Goal: Check status: Check status

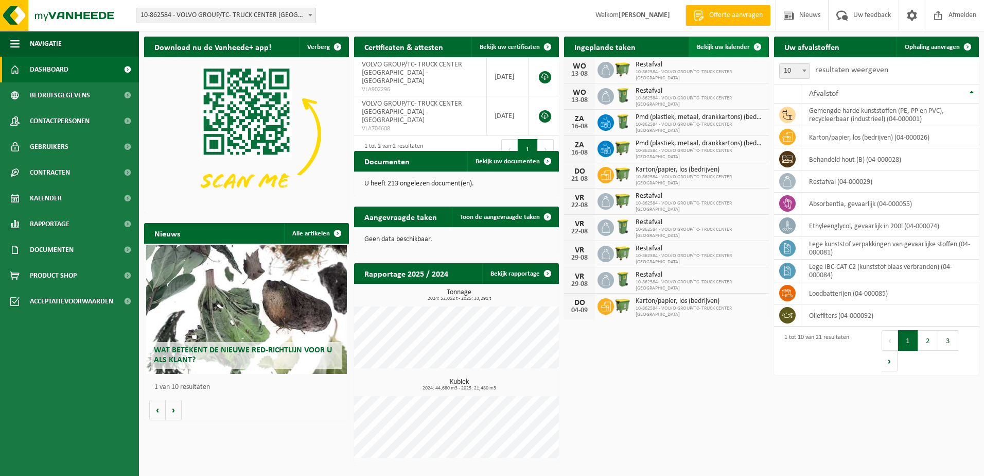
click at [723, 47] on span "Bekijk uw kalender" at bounding box center [723, 47] width 53 height 7
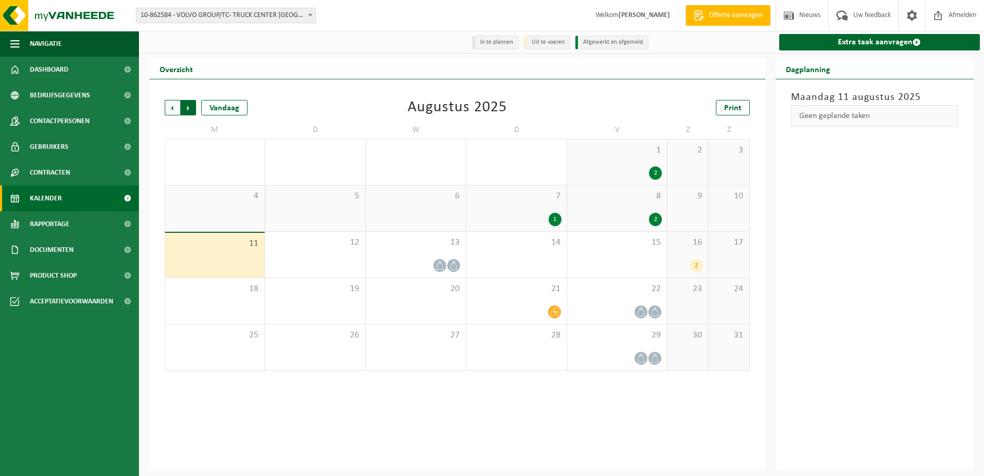
click at [174, 106] on span "Vorige" at bounding box center [172, 107] width 15 height 15
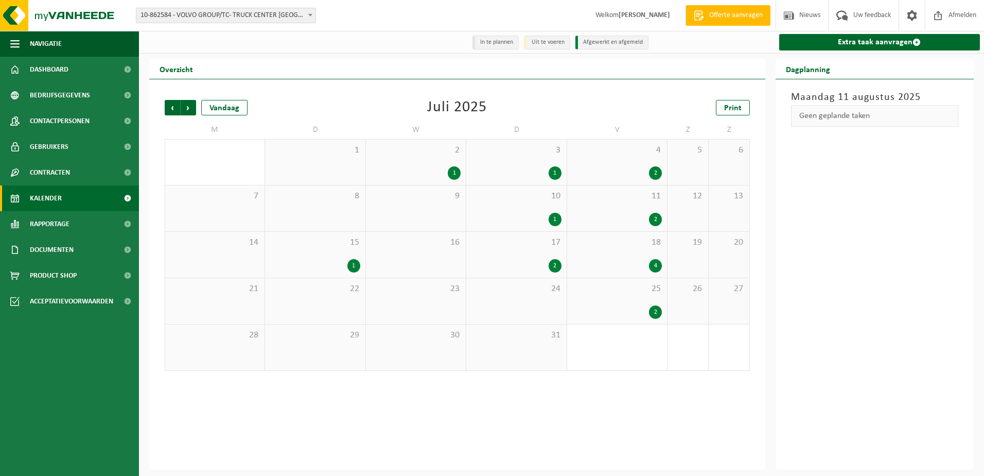
click at [554, 268] on div "2" at bounding box center [555, 265] width 13 height 13
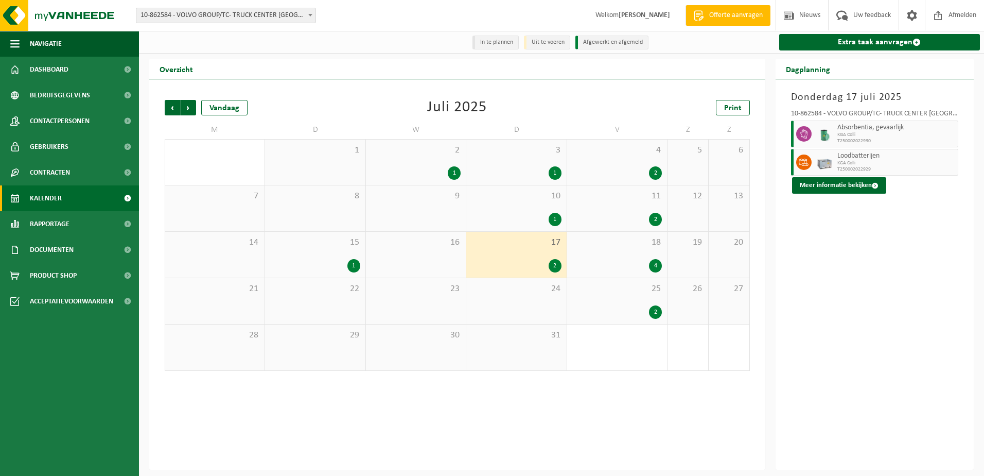
click at [358, 268] on div "1" at bounding box center [353, 265] width 13 height 13
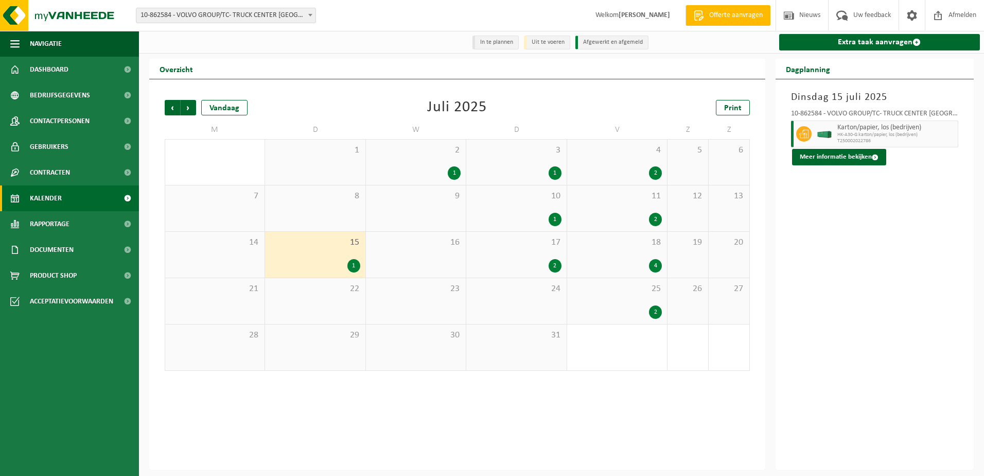
click at [454, 175] on div "1" at bounding box center [454, 172] width 13 height 13
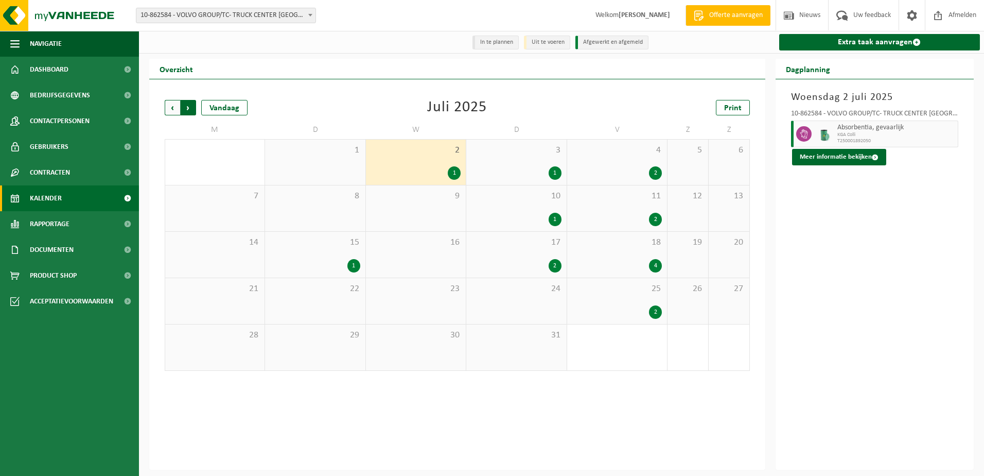
click at [173, 107] on span "Vorige" at bounding box center [172, 107] width 15 height 15
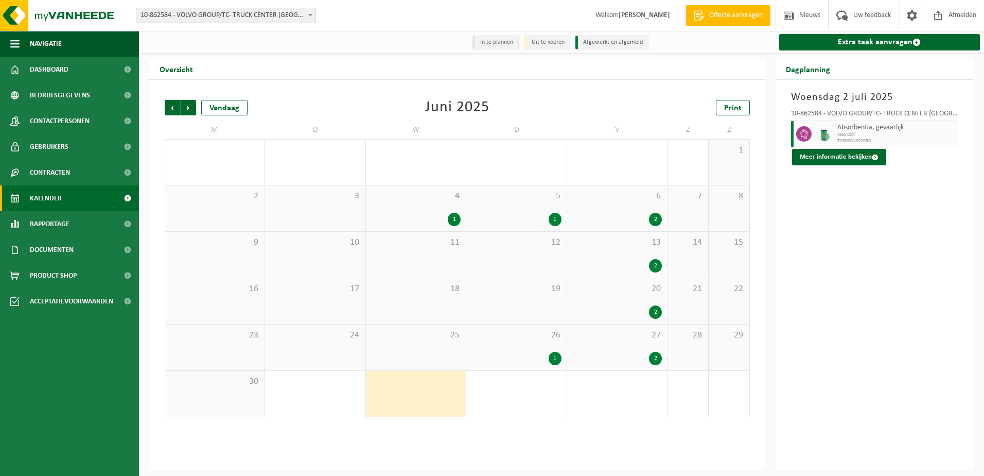
click at [550, 221] on div "1" at bounding box center [555, 219] width 13 height 13
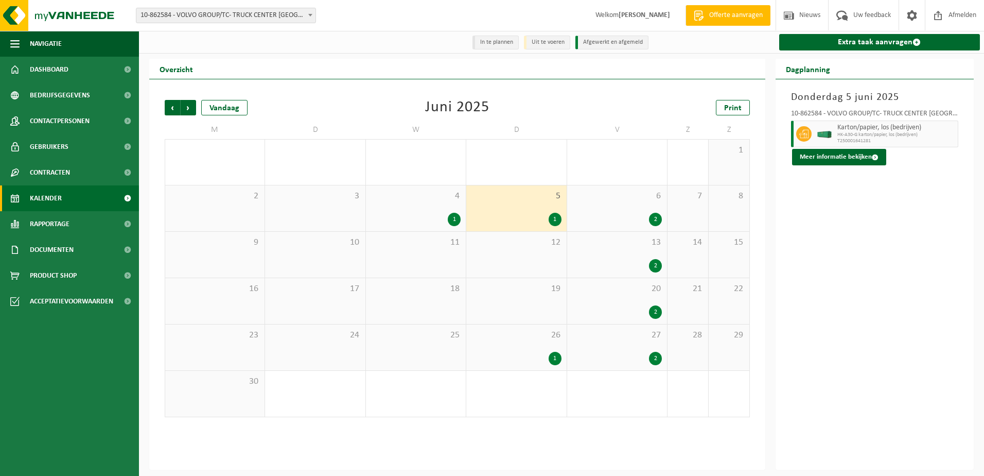
click at [457, 215] on div "1" at bounding box center [454, 219] width 13 height 13
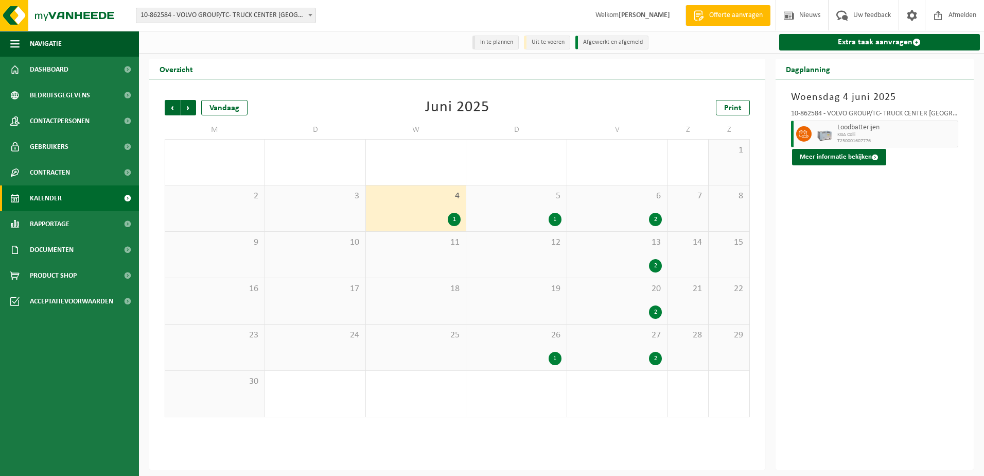
click at [553, 361] on div "1" at bounding box center [555, 358] width 13 height 13
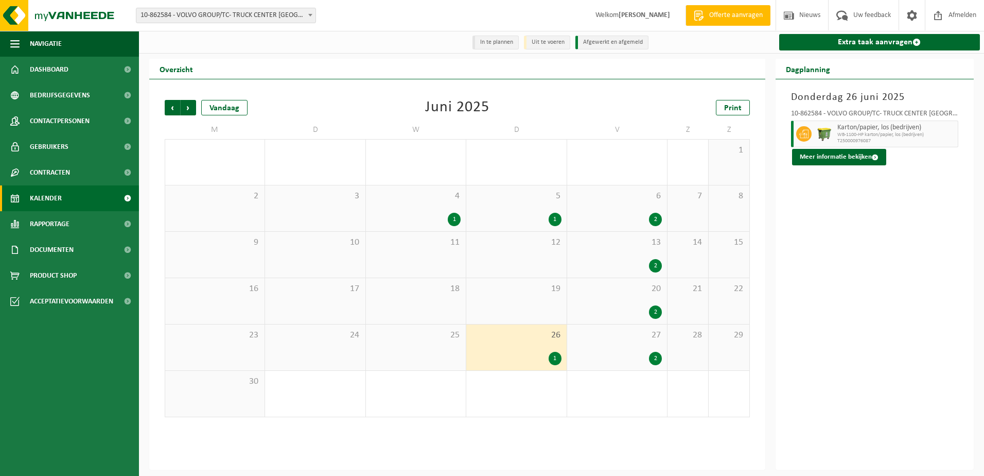
click at [654, 223] on div "2" at bounding box center [655, 219] width 13 height 13
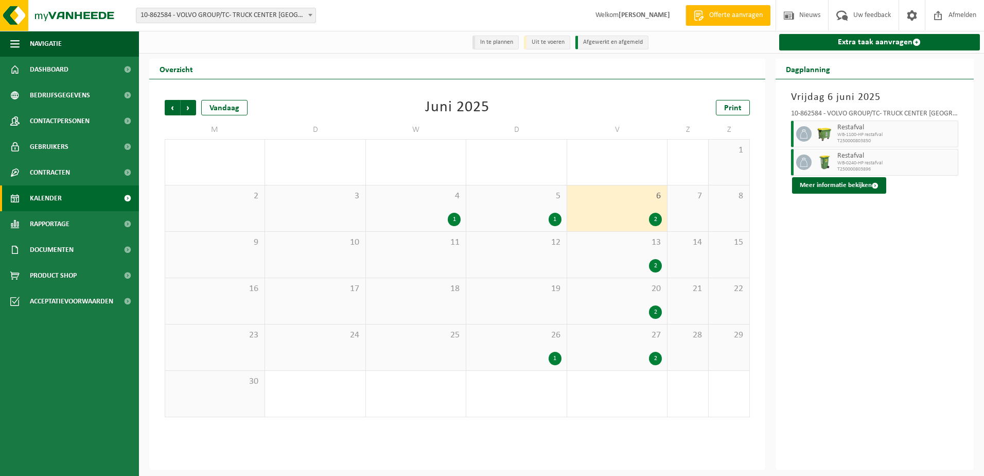
click at [653, 266] on div "2" at bounding box center [655, 265] width 13 height 13
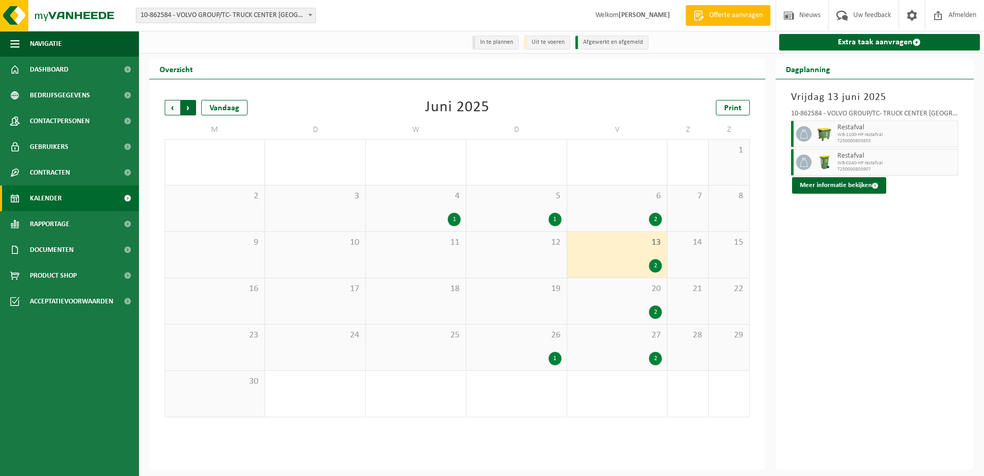
click at [172, 105] on span "Vorige" at bounding box center [172, 107] width 15 height 15
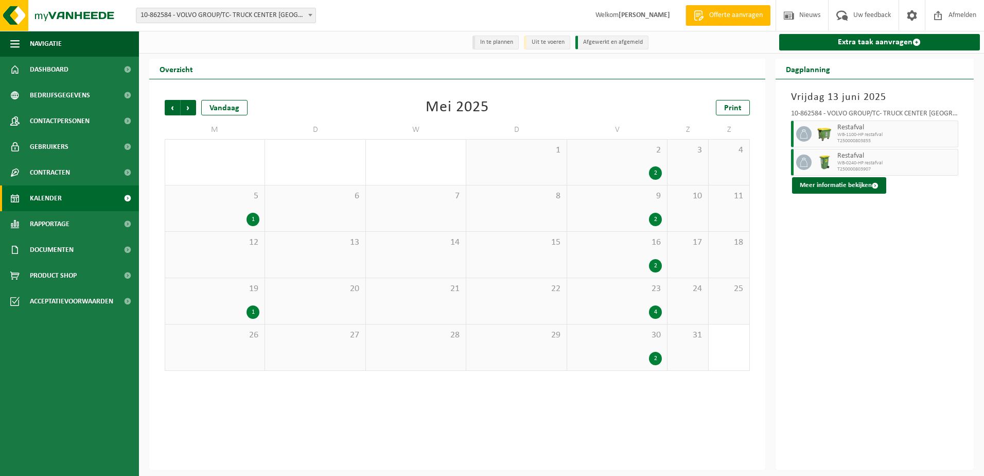
click at [265, 215] on div "5 1" at bounding box center [214, 208] width 99 height 46
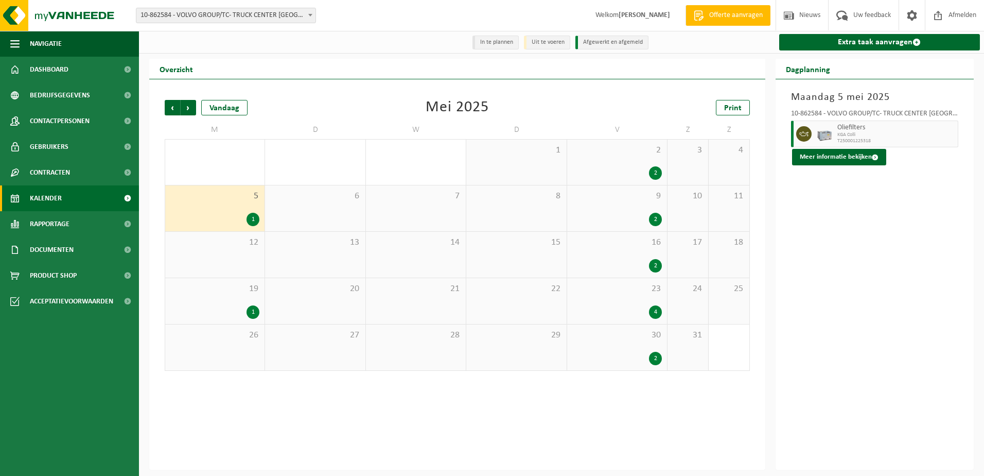
click at [256, 219] on div "1" at bounding box center [253, 219] width 13 height 13
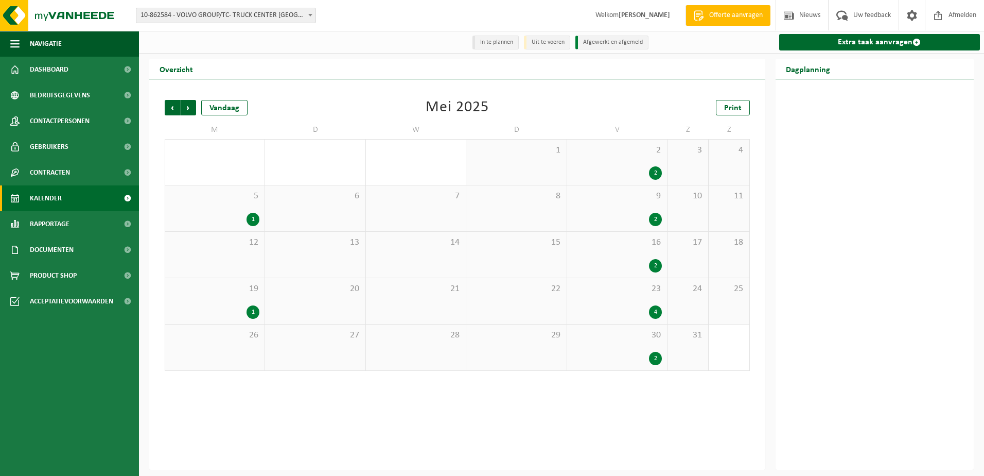
click at [245, 205] on div "5 1" at bounding box center [214, 208] width 99 height 46
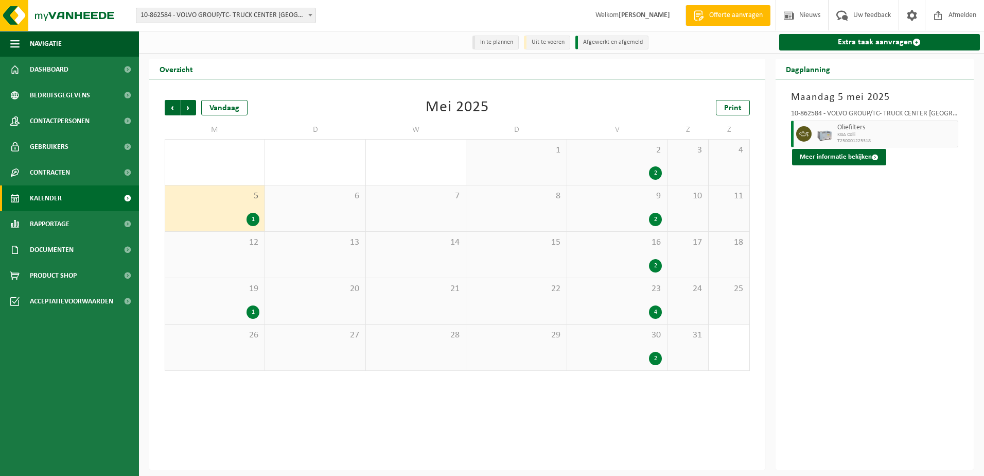
click at [222, 300] on div "19 1" at bounding box center [214, 301] width 99 height 46
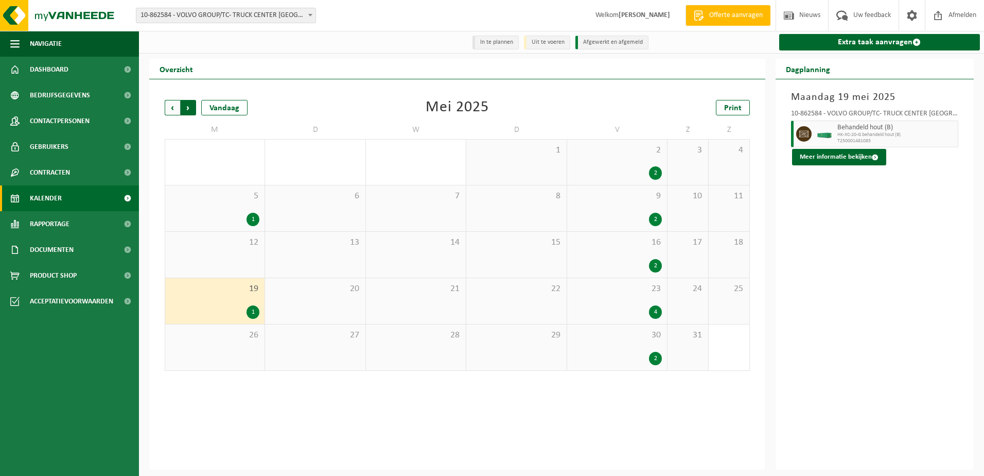
click at [169, 105] on span "Vorige" at bounding box center [172, 107] width 15 height 15
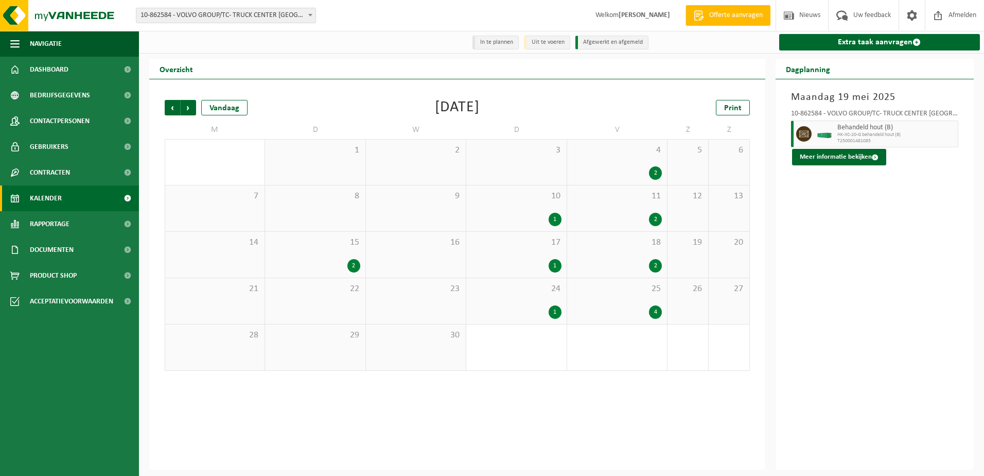
click at [517, 203] on div "10 1" at bounding box center [516, 208] width 100 height 46
click at [549, 247] on span "17" at bounding box center [517, 242] width 90 height 11
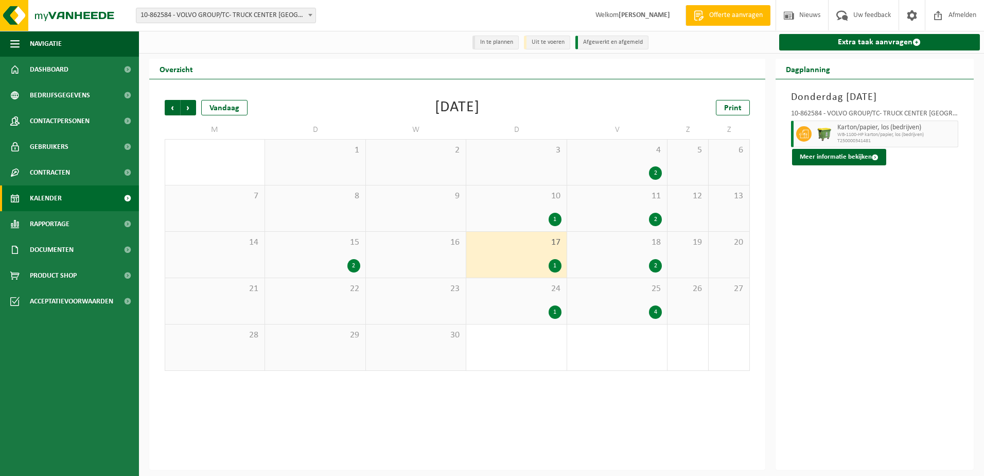
click at [541, 297] on div "24 1" at bounding box center [516, 301] width 100 height 46
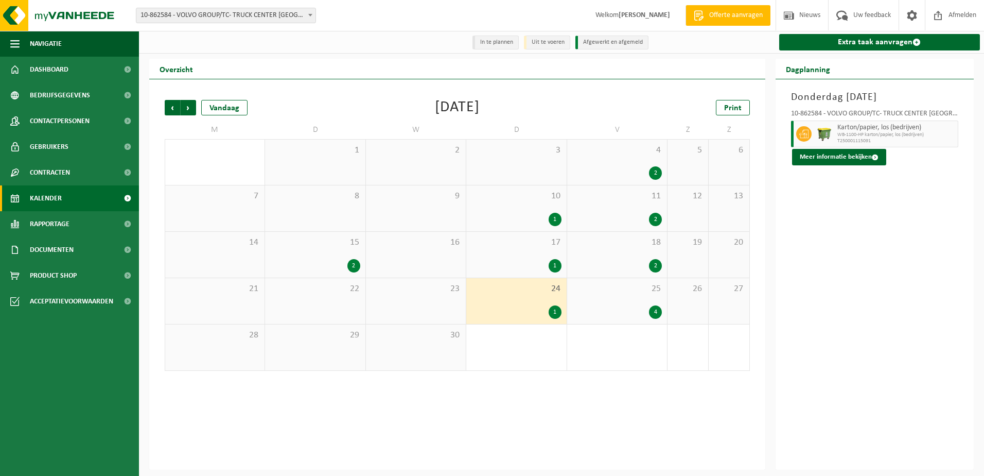
click at [329, 264] on div "2" at bounding box center [315, 265] width 90 height 13
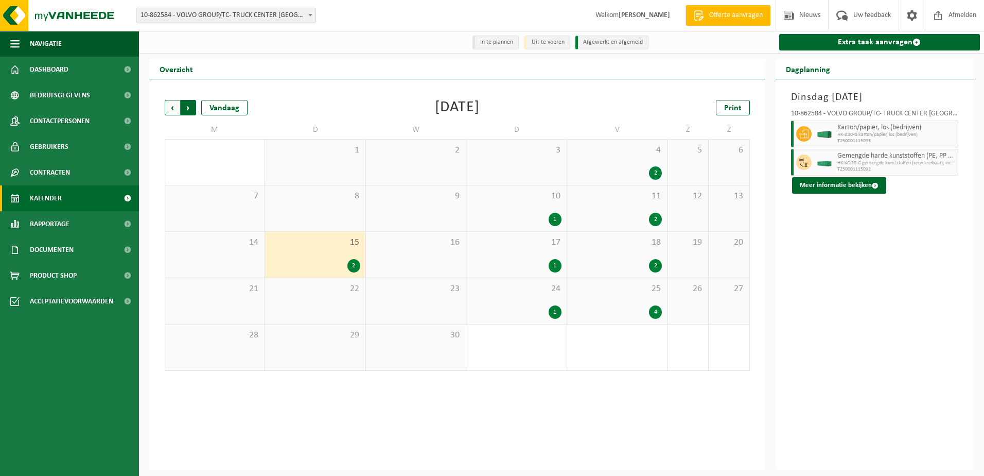
click at [168, 109] on span "Vorige" at bounding box center [172, 107] width 15 height 15
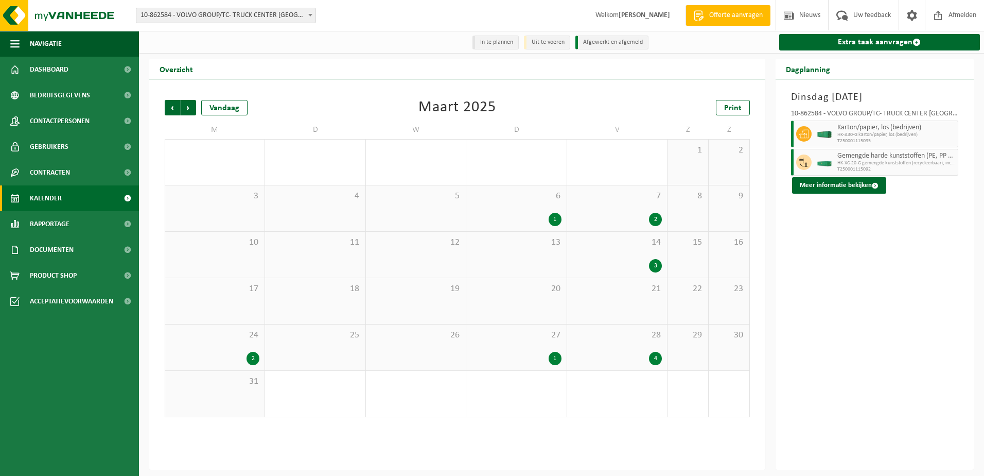
click at [562, 200] on div "6 1" at bounding box center [516, 208] width 100 height 46
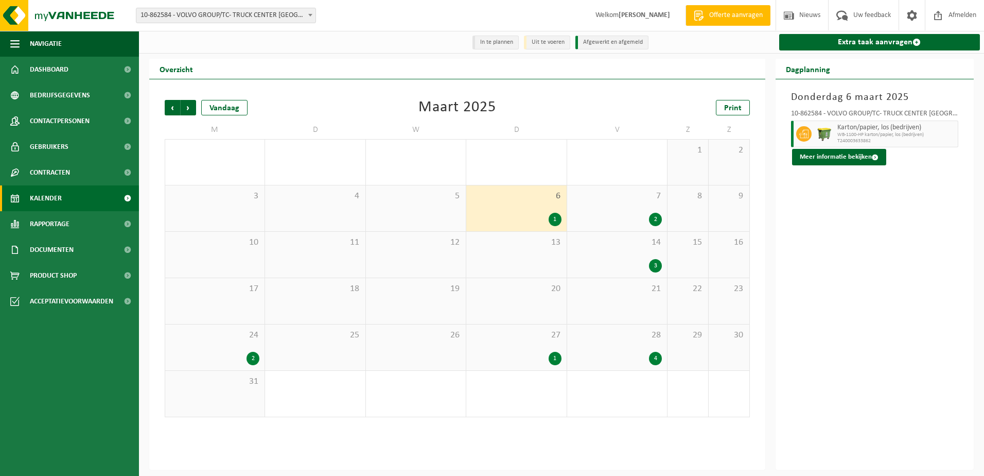
click at [511, 347] on div "27 1" at bounding box center [516, 347] width 100 height 46
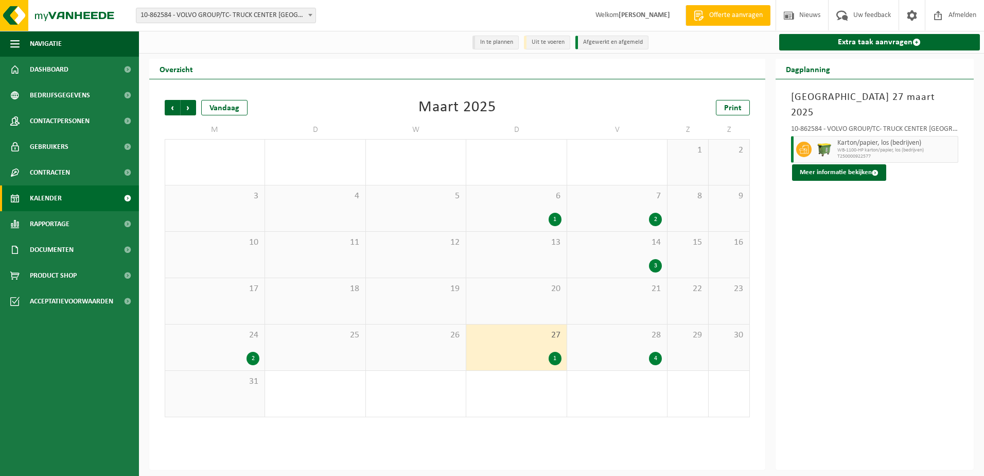
click at [222, 355] on div "2" at bounding box center [214, 358] width 89 height 13
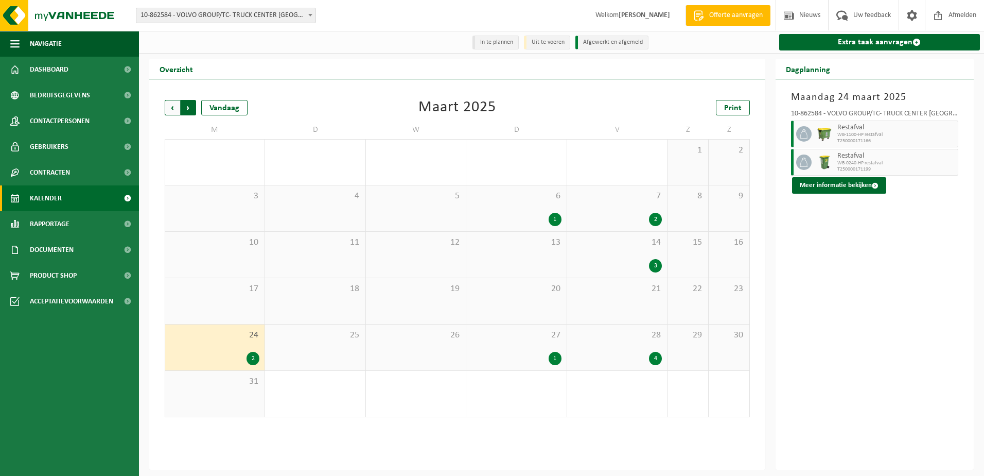
click at [175, 106] on span "Vorige" at bounding box center [172, 107] width 15 height 15
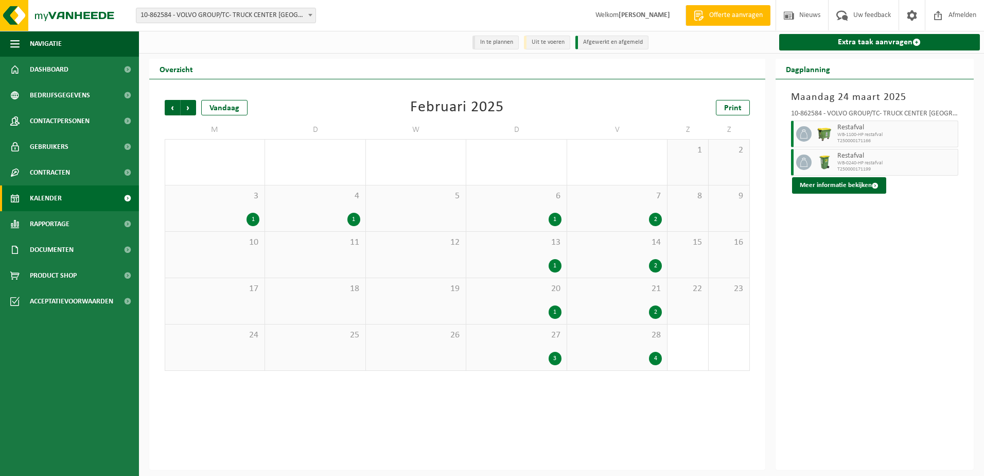
click at [547, 212] on div "6 1" at bounding box center [516, 208] width 100 height 46
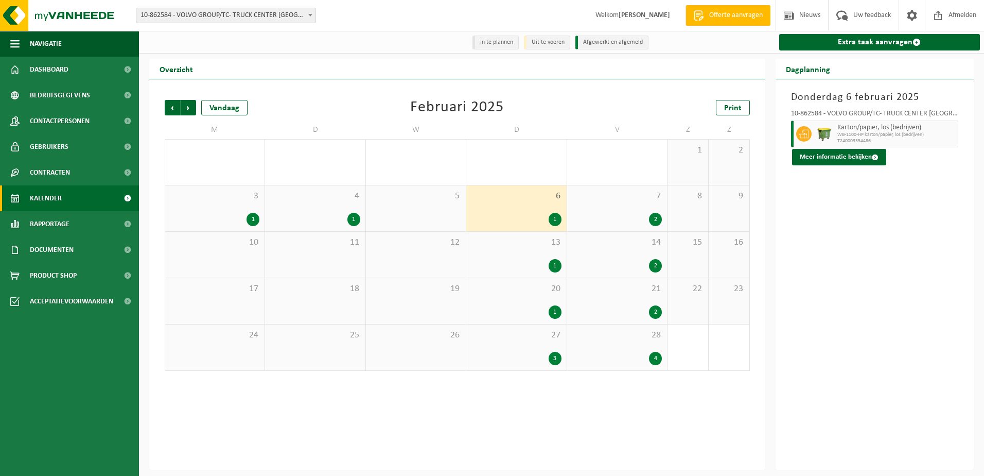
click at [536, 261] on div "1" at bounding box center [517, 265] width 90 height 13
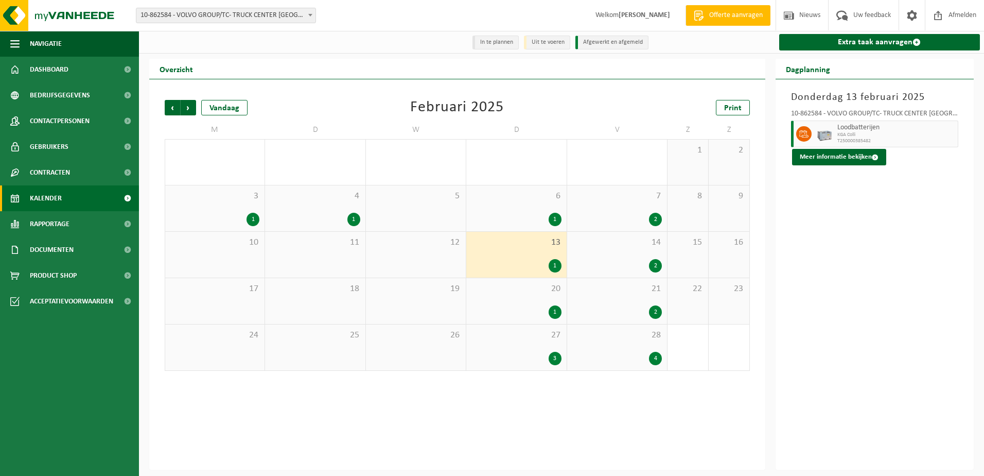
click at [539, 293] on span "20" at bounding box center [517, 288] width 90 height 11
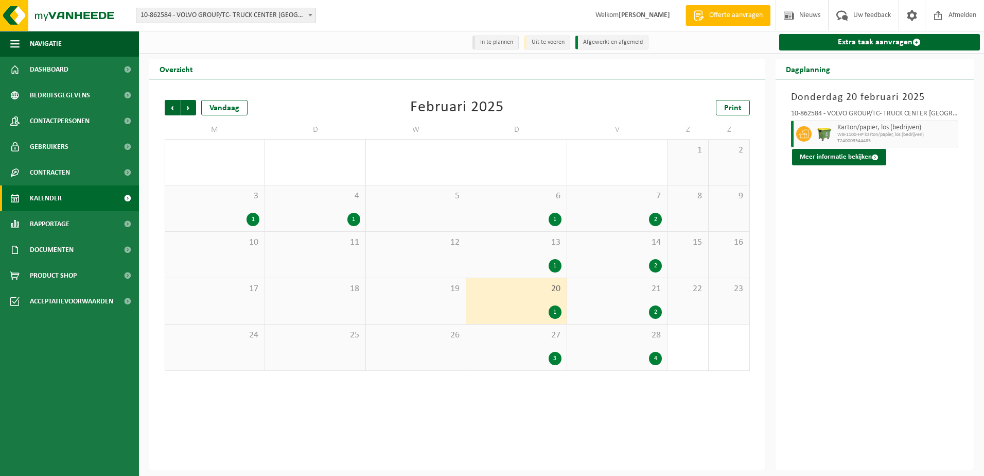
click at [547, 345] on div "27 3" at bounding box center [516, 347] width 100 height 46
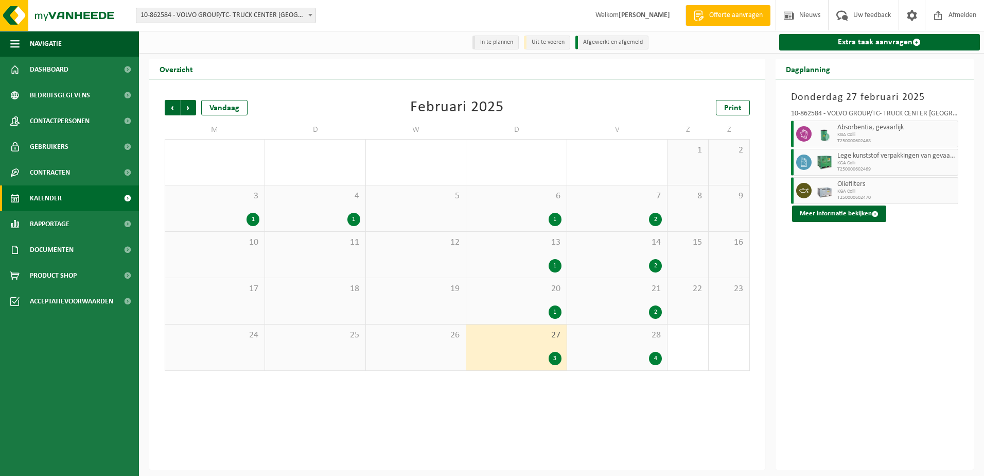
click at [338, 226] on div "1" at bounding box center [315, 219] width 90 height 13
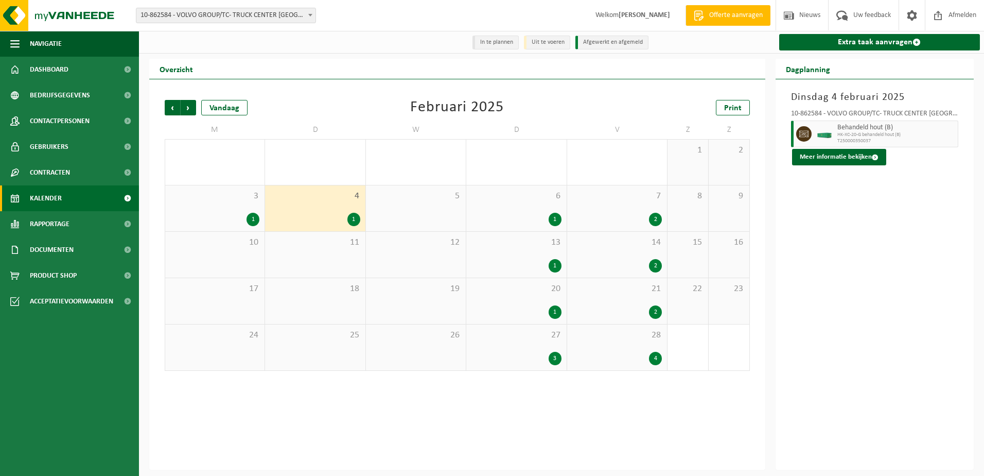
click at [234, 201] on span "3" at bounding box center [214, 195] width 89 height 11
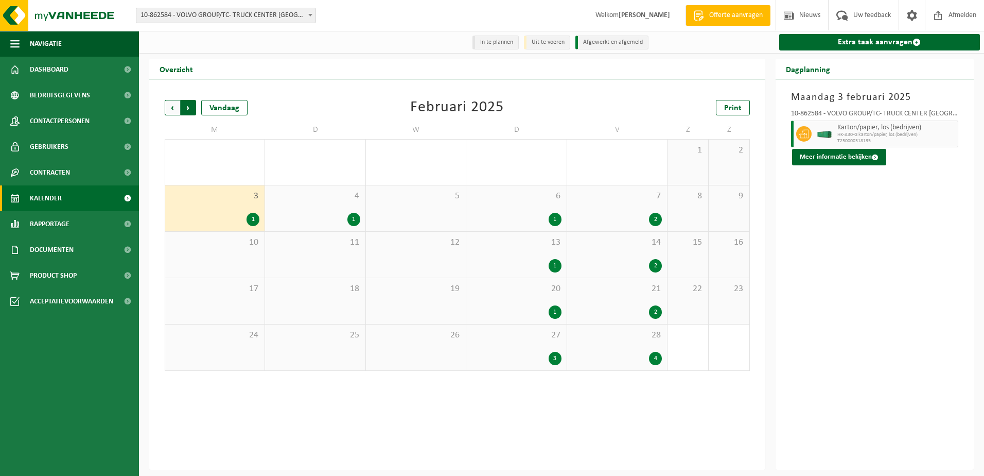
click at [170, 109] on span "Vorige" at bounding box center [172, 107] width 15 height 15
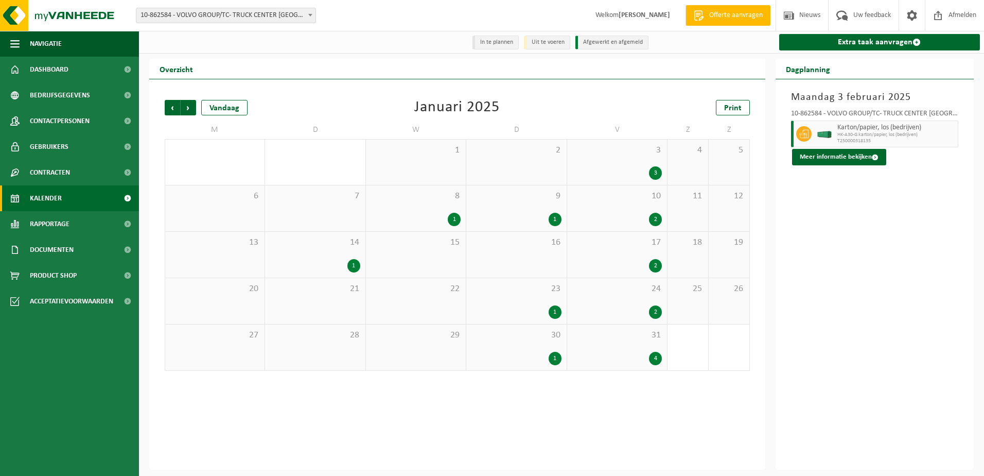
click at [423, 210] on div "8 1" at bounding box center [416, 208] width 100 height 46
click at [538, 209] on div "9 1" at bounding box center [516, 208] width 100 height 46
click at [555, 301] on div "23 1" at bounding box center [516, 301] width 100 height 46
click at [535, 353] on div "1" at bounding box center [517, 358] width 90 height 13
click at [333, 269] on div "1" at bounding box center [315, 265] width 90 height 13
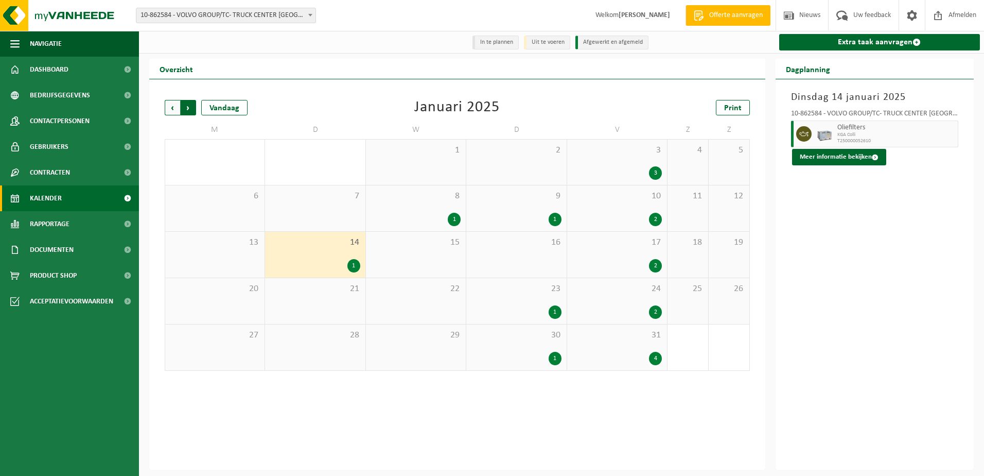
click at [177, 107] on span "Vorige" at bounding box center [172, 107] width 15 height 15
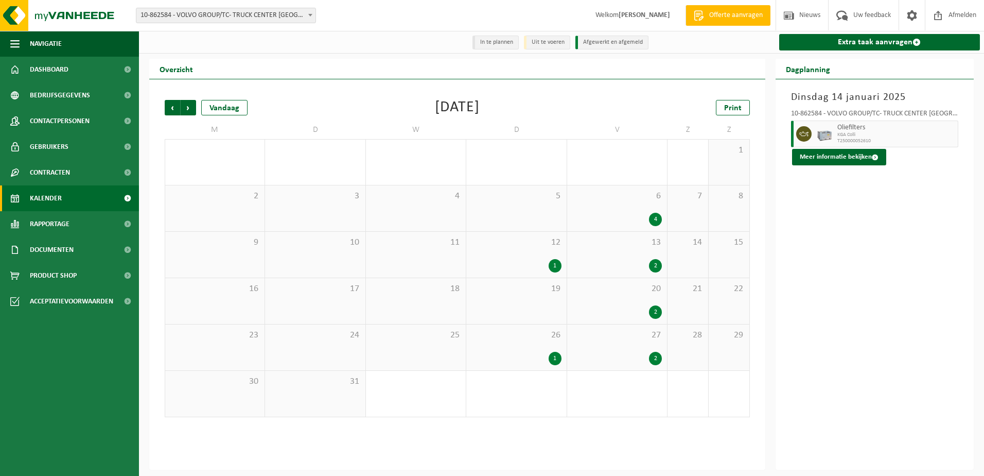
click at [568, 257] on div "13 2" at bounding box center [617, 255] width 100 height 46
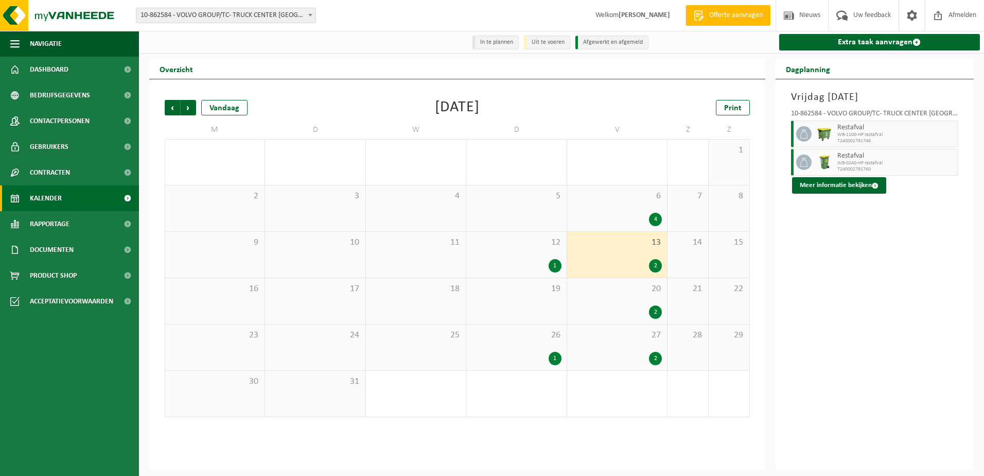
click at [518, 264] on div "1" at bounding box center [517, 265] width 90 height 13
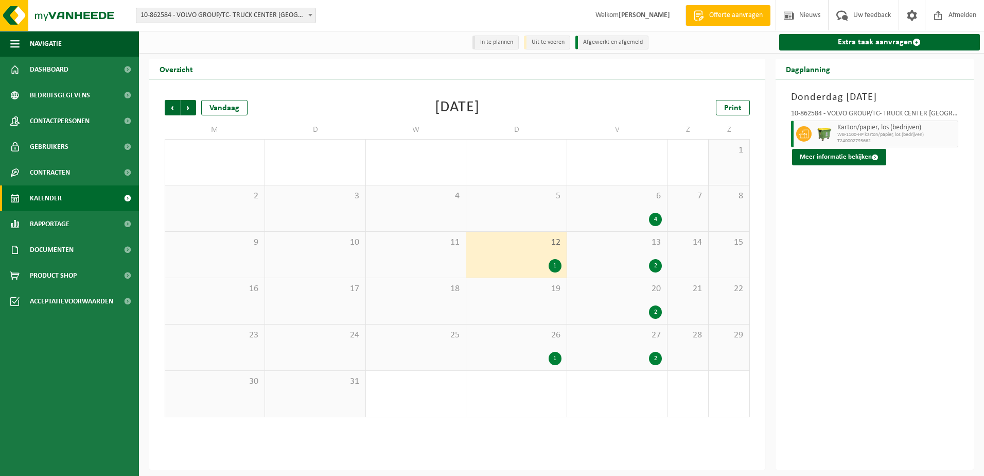
click at [534, 354] on div "1" at bounding box center [517, 358] width 90 height 13
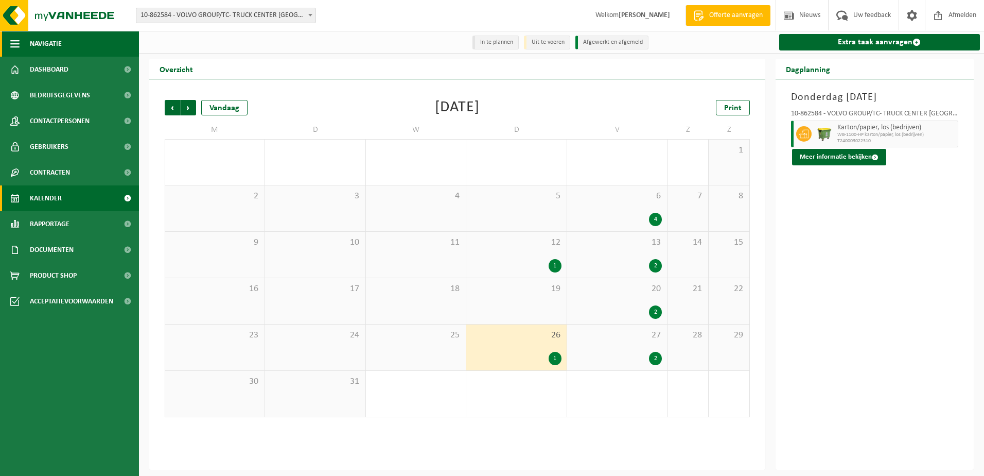
click at [52, 45] on span "Navigatie" at bounding box center [46, 44] width 32 height 26
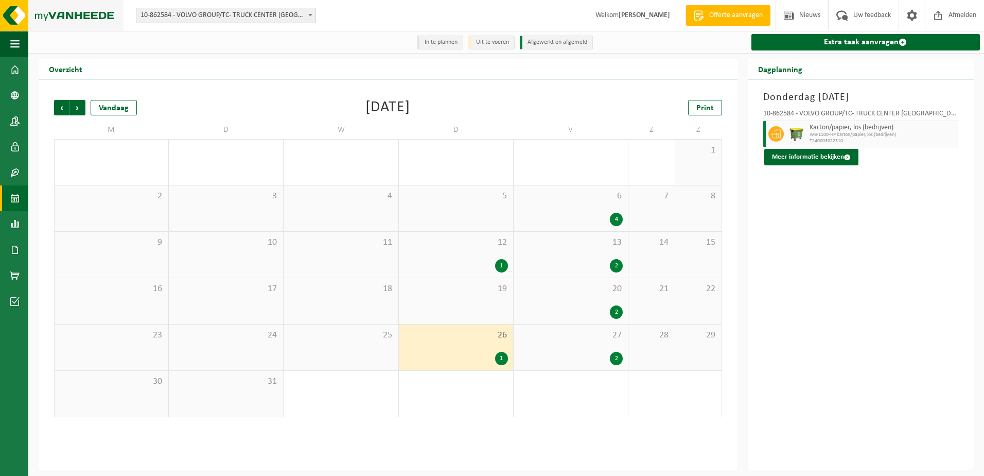
click at [64, 14] on img at bounding box center [62, 15] width 124 height 31
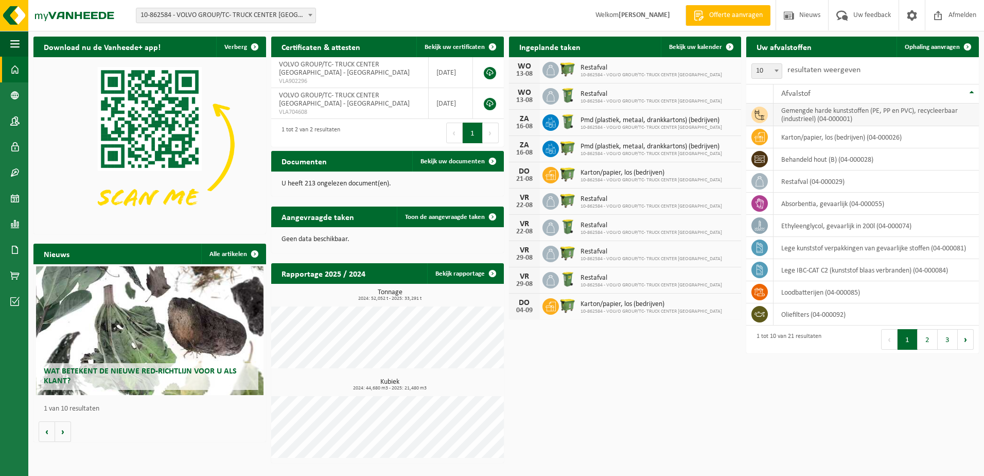
click at [798, 104] on td "gemengde harde kunststoffen (PE, PP en PVC), recycleerbaar (industrieel) (04-00…" at bounding box center [876, 114] width 205 height 23
click at [763, 70] on span "10" at bounding box center [767, 71] width 30 height 14
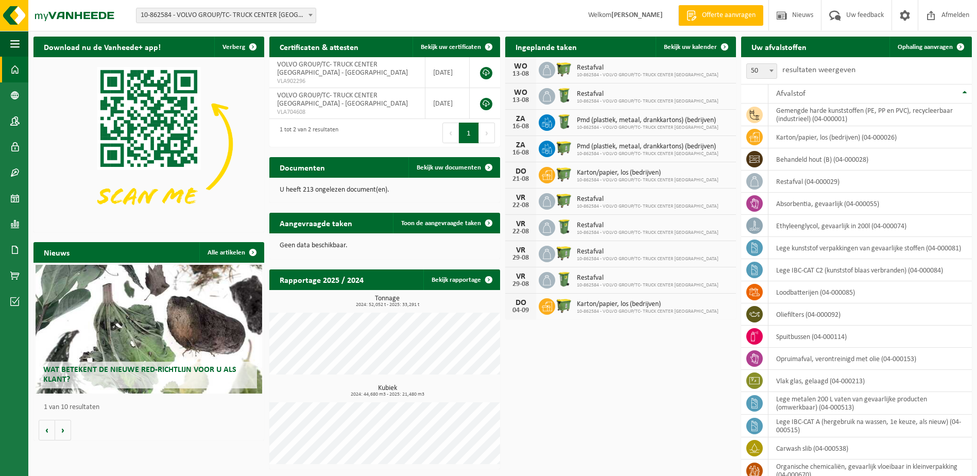
click at [762, 69] on span "50" at bounding box center [761, 71] width 30 height 14
select select "100"
